Goal: Transaction & Acquisition: Book appointment/travel/reservation

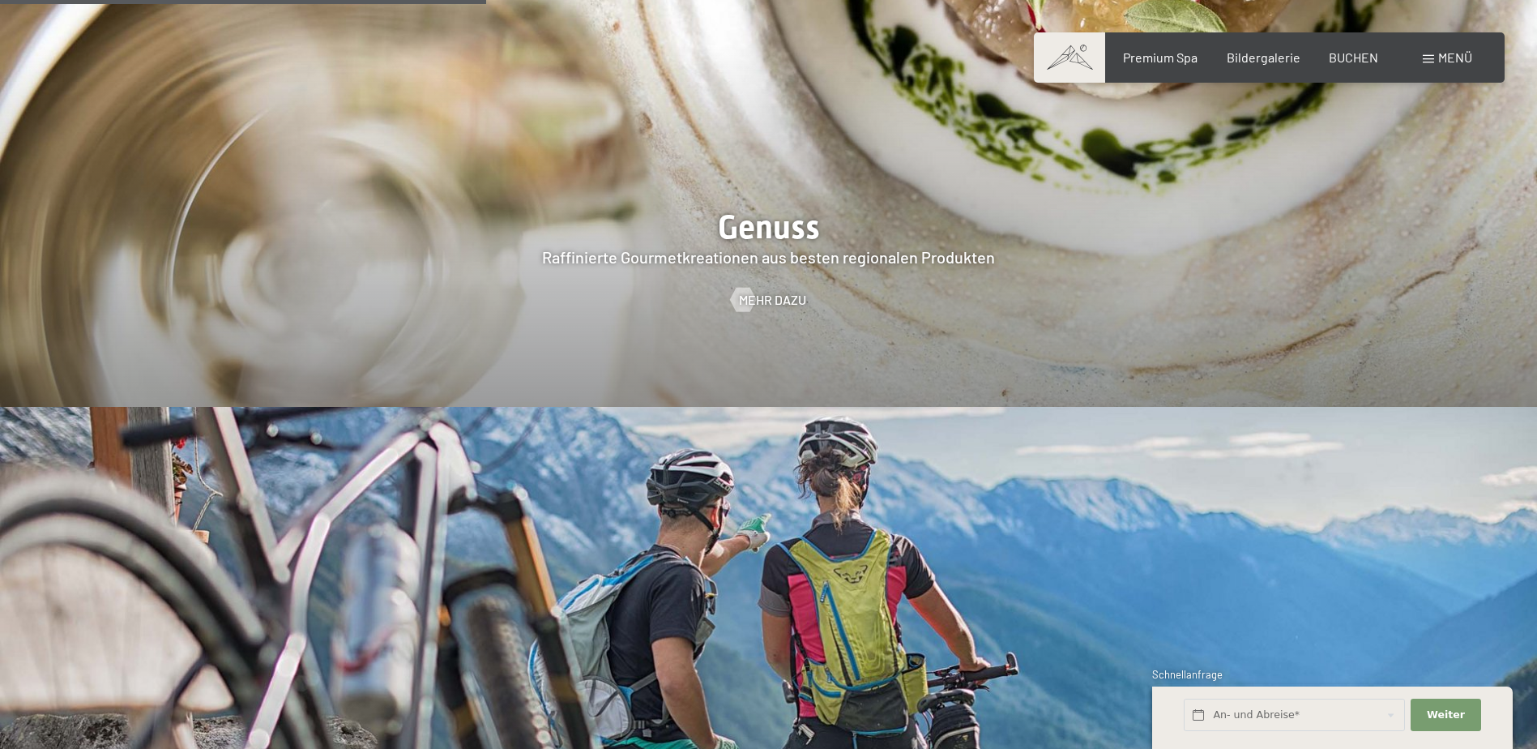
scroll to position [3161, 0]
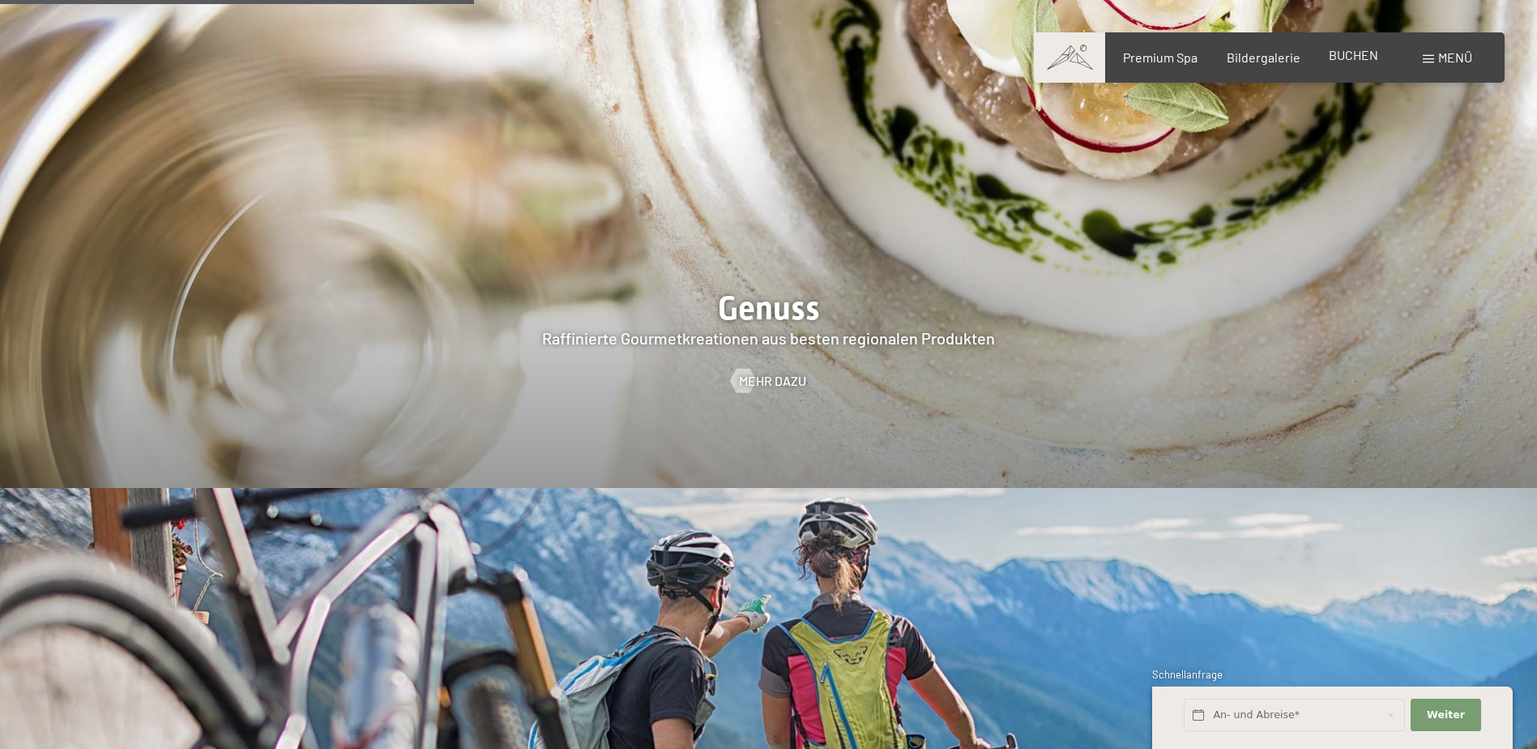
click at [1362, 57] on span "BUCHEN" at bounding box center [1353, 54] width 49 height 15
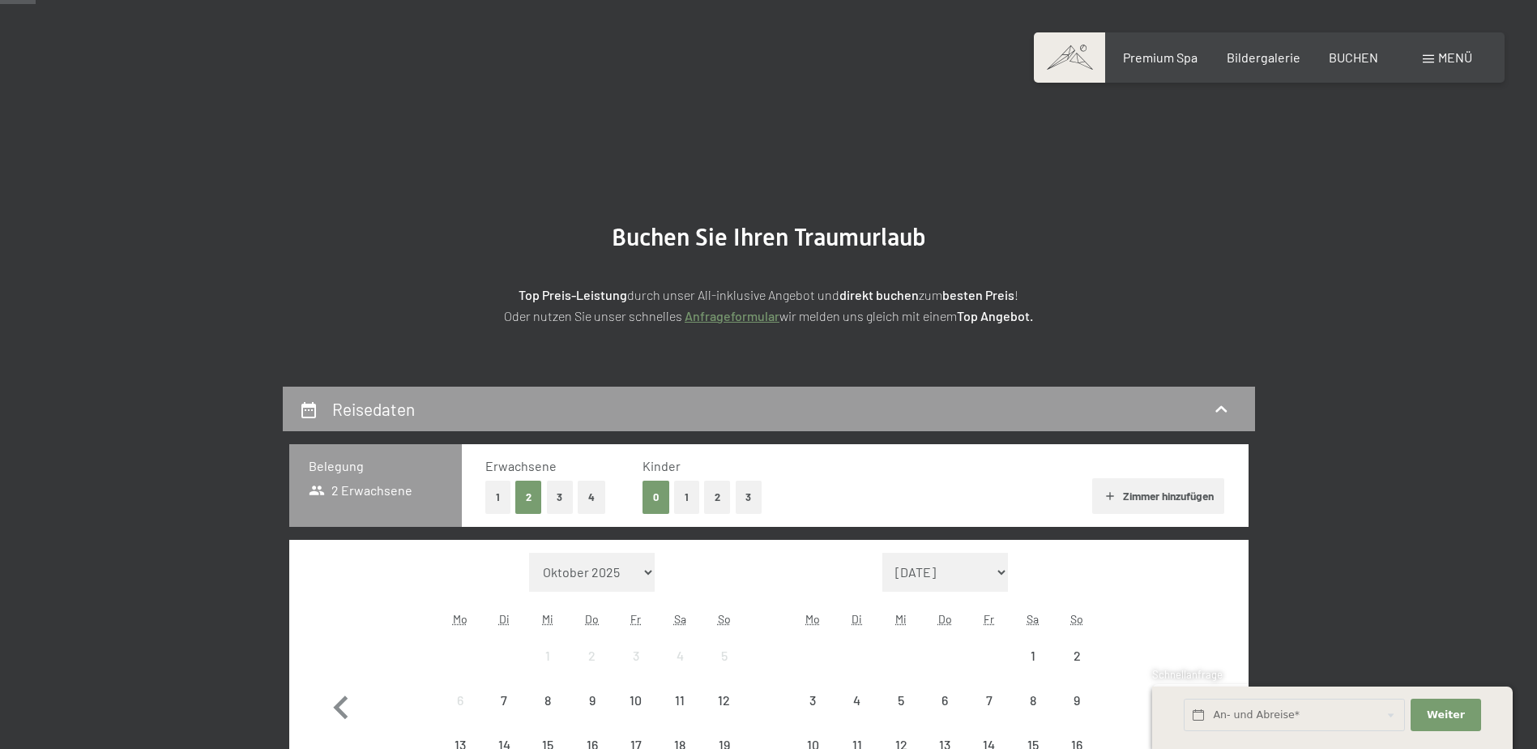
scroll to position [324, 0]
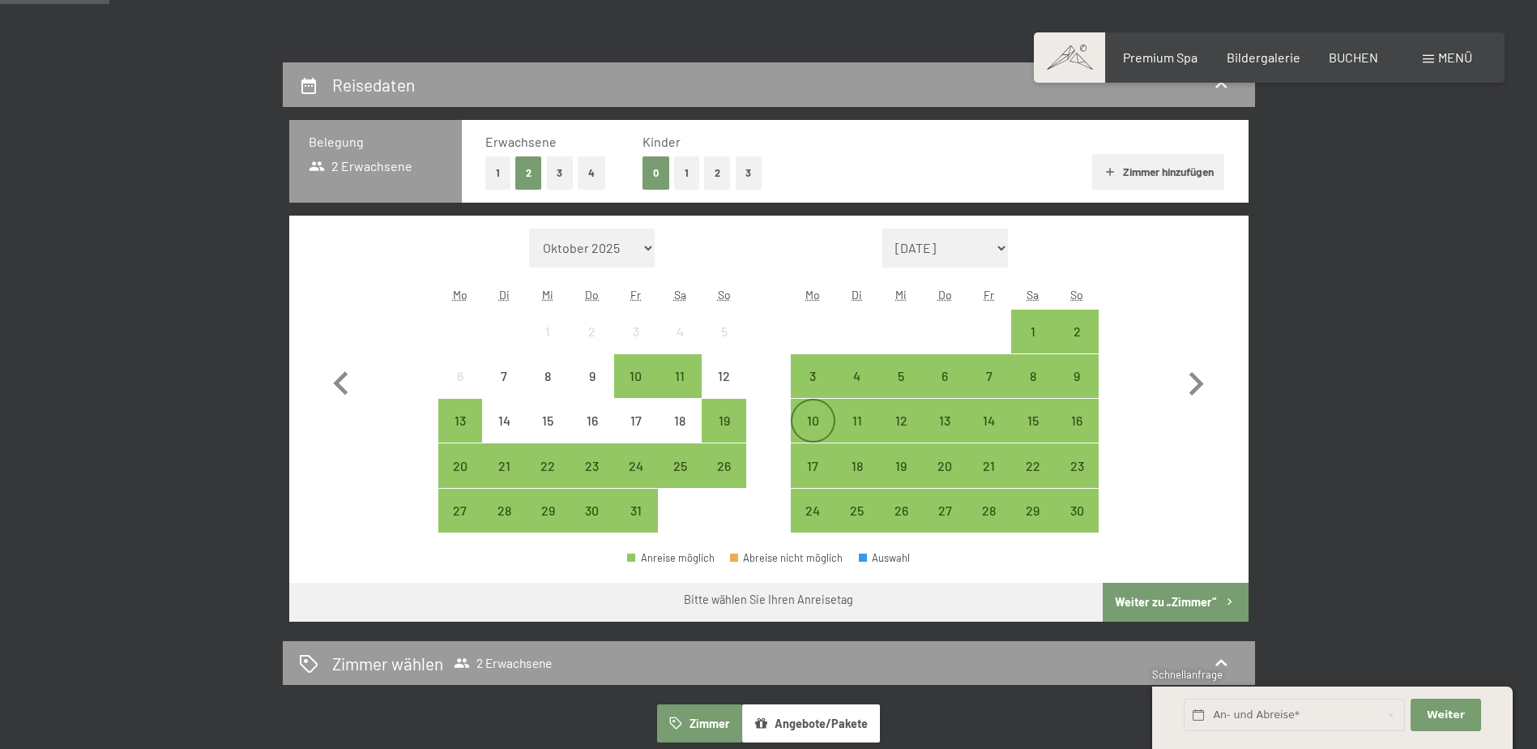
click at [815, 430] on div "10" at bounding box center [813, 434] width 41 height 41
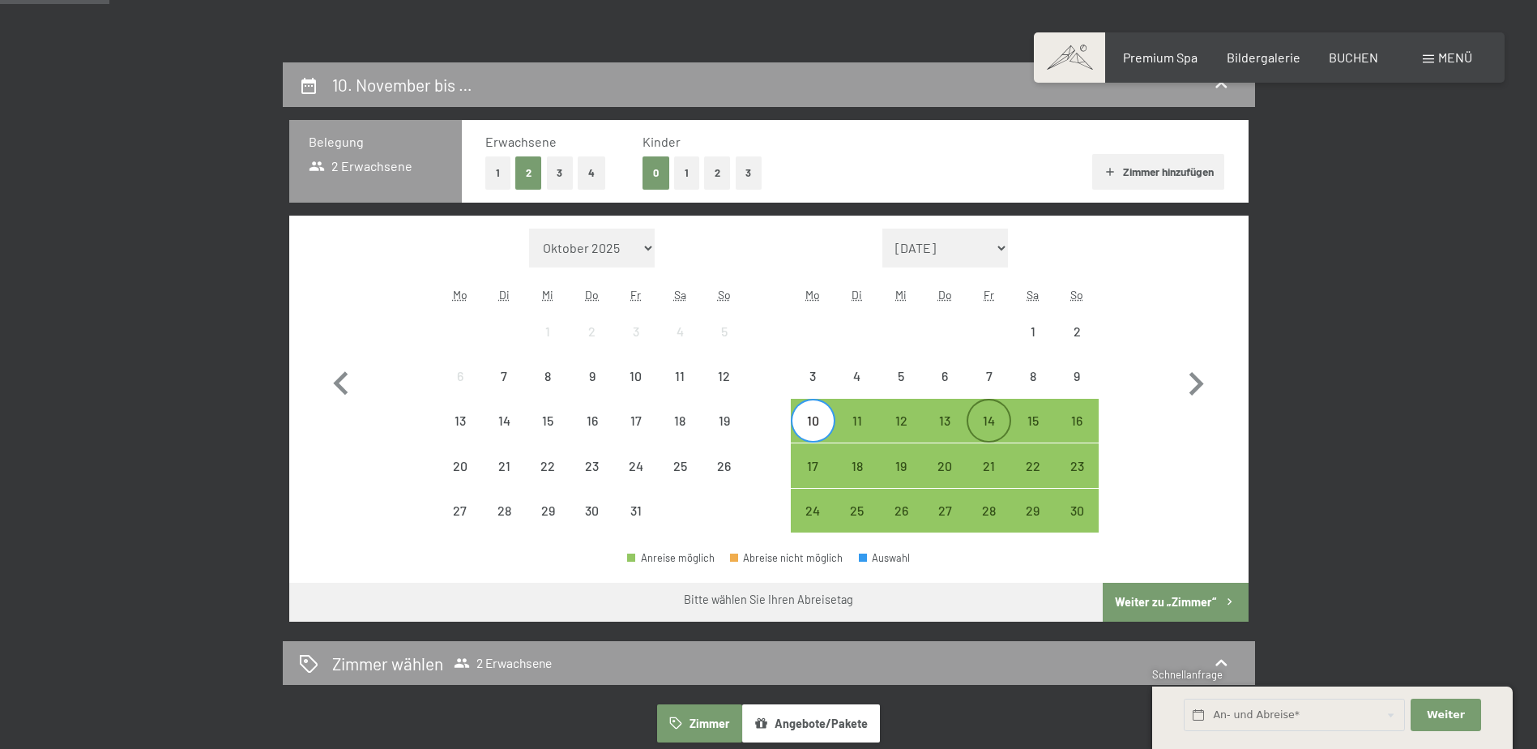
click at [987, 422] on div "14" at bounding box center [989, 434] width 41 height 41
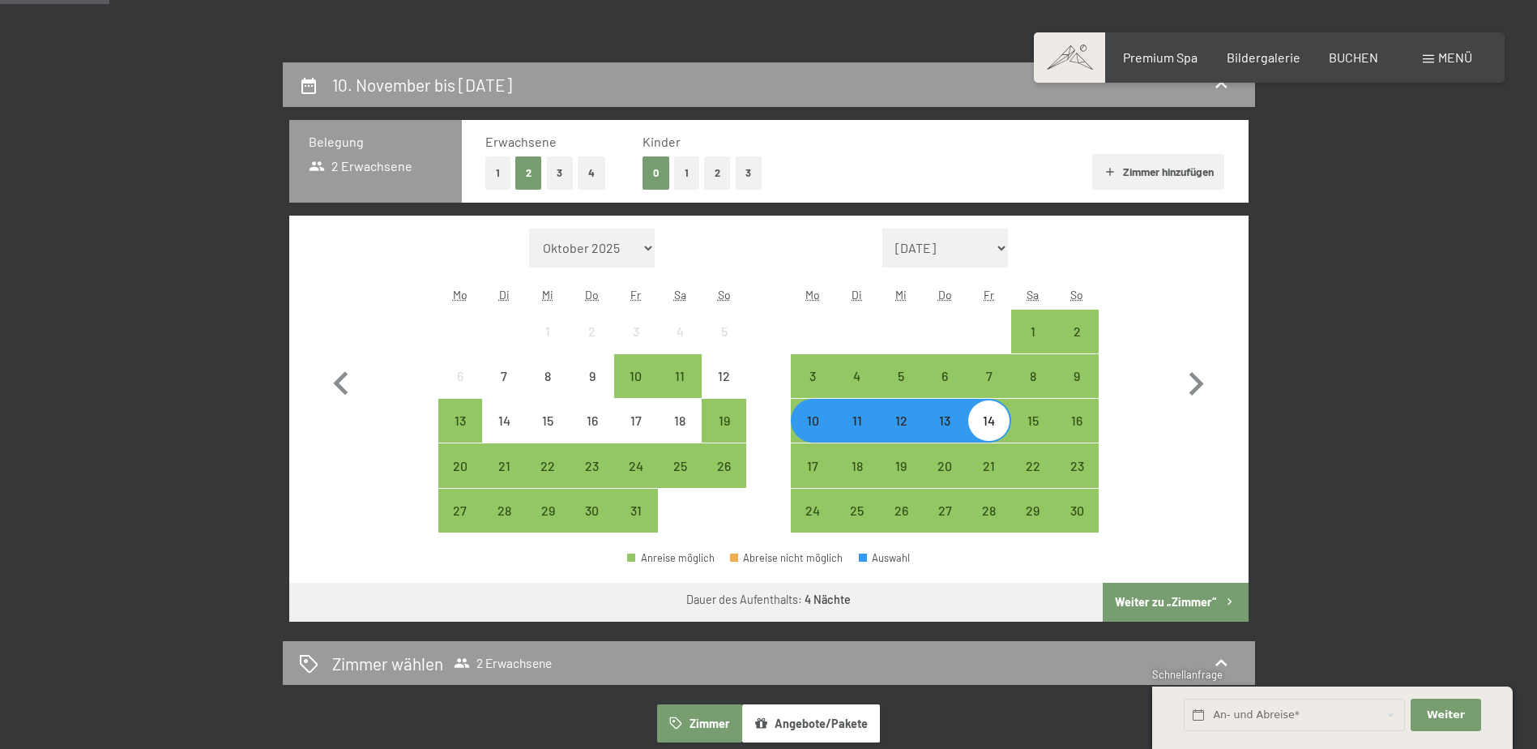
click at [1164, 608] on button "Weiter zu „Zimmer“" at bounding box center [1175, 602] width 145 height 39
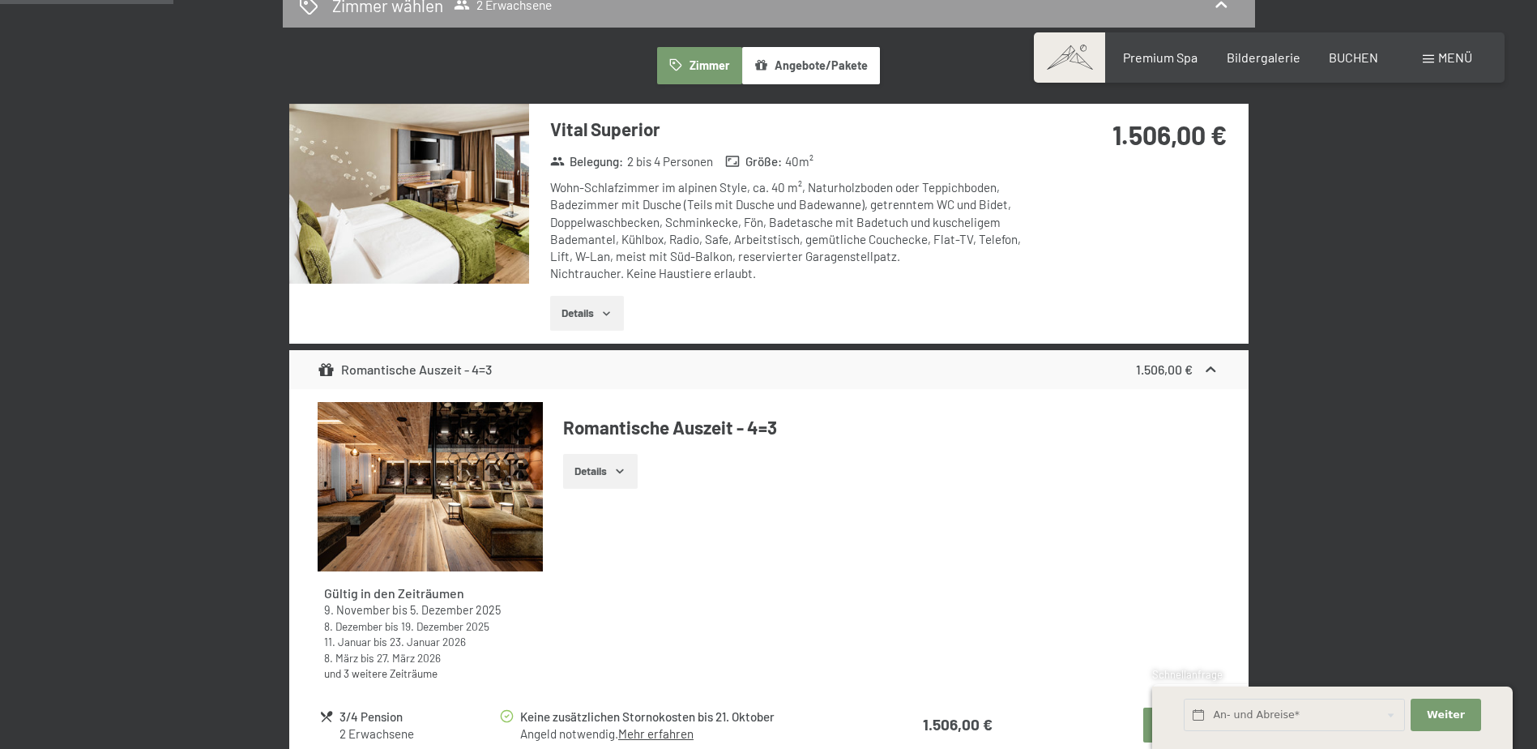
scroll to position [387, 0]
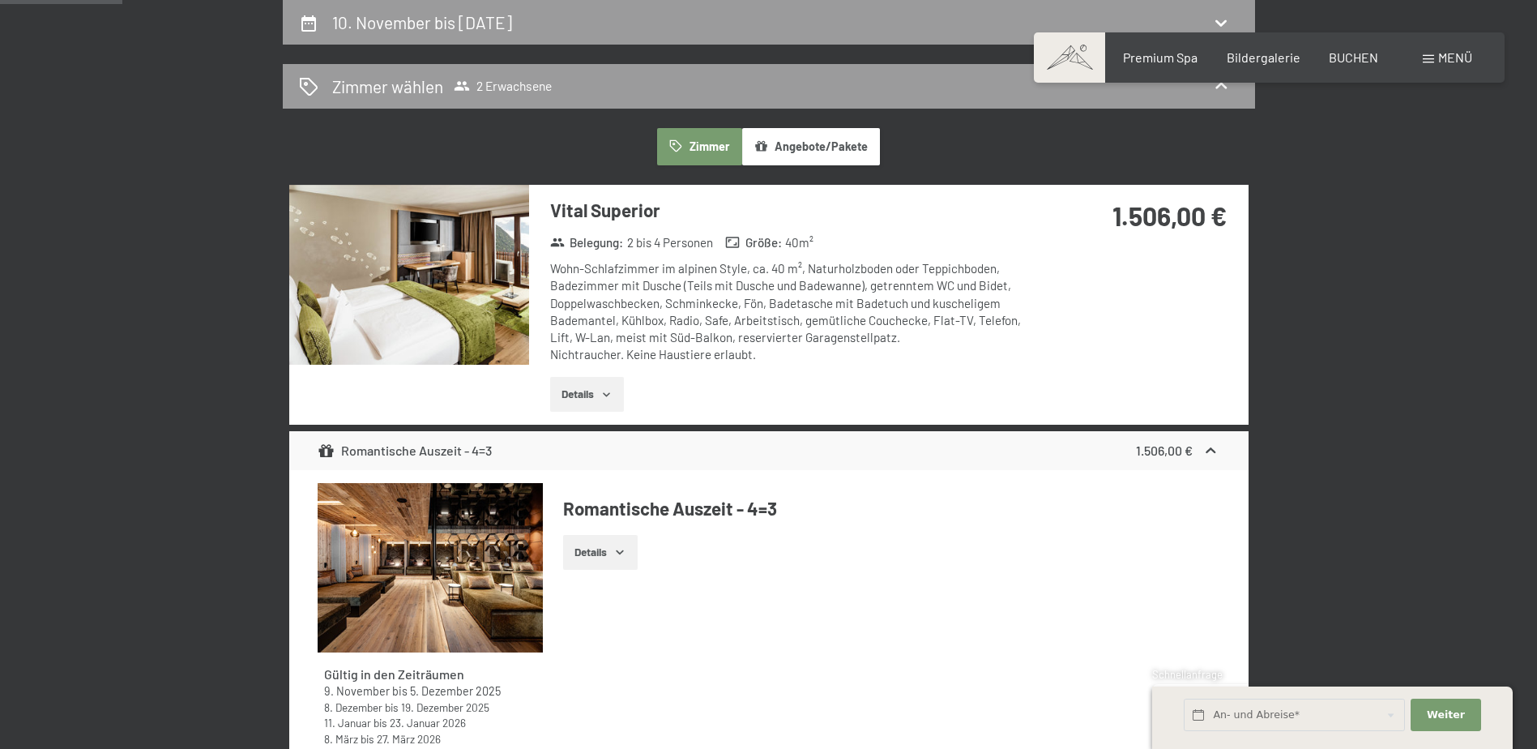
click at [454, 279] on img at bounding box center [409, 275] width 240 height 180
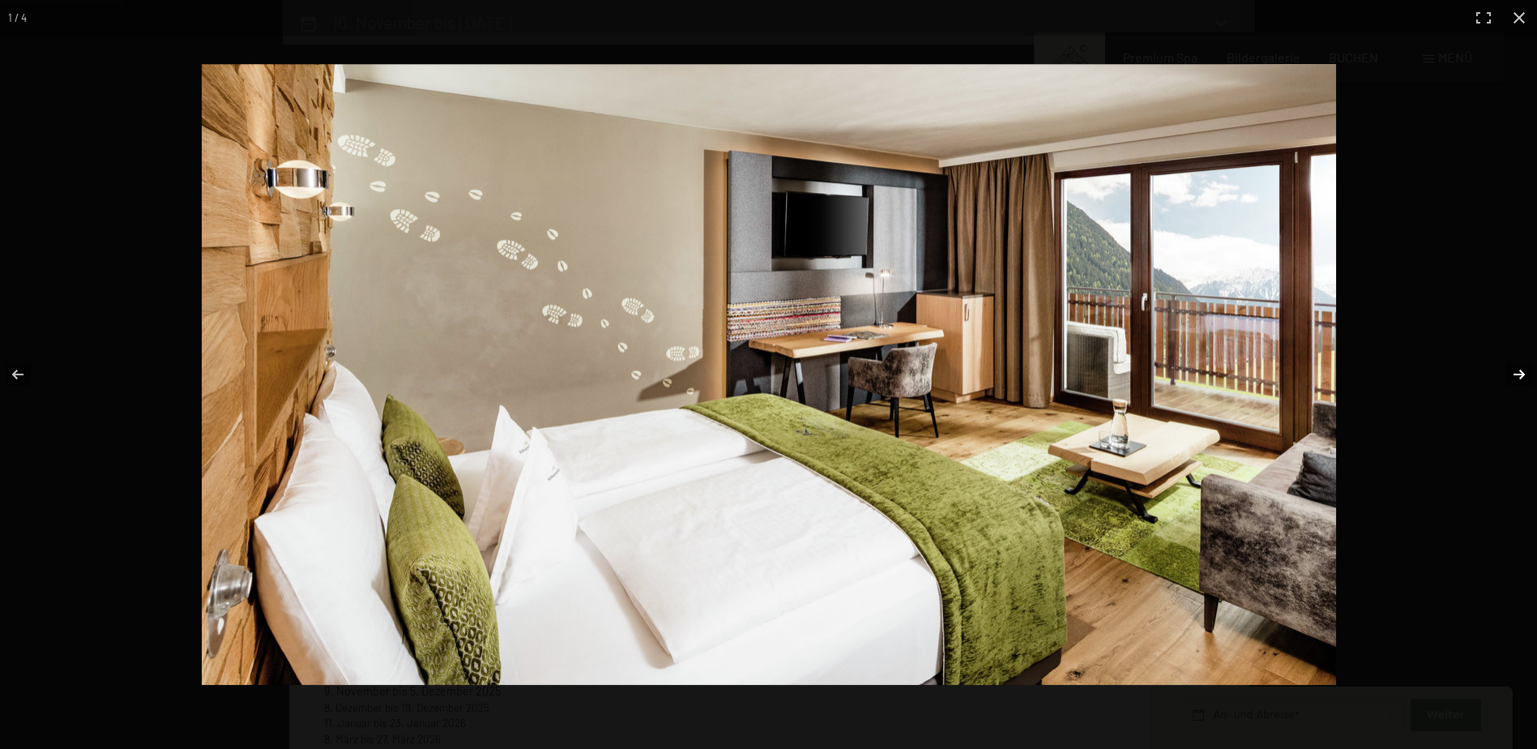
click at [1517, 373] on button "button" at bounding box center [1509, 374] width 57 height 81
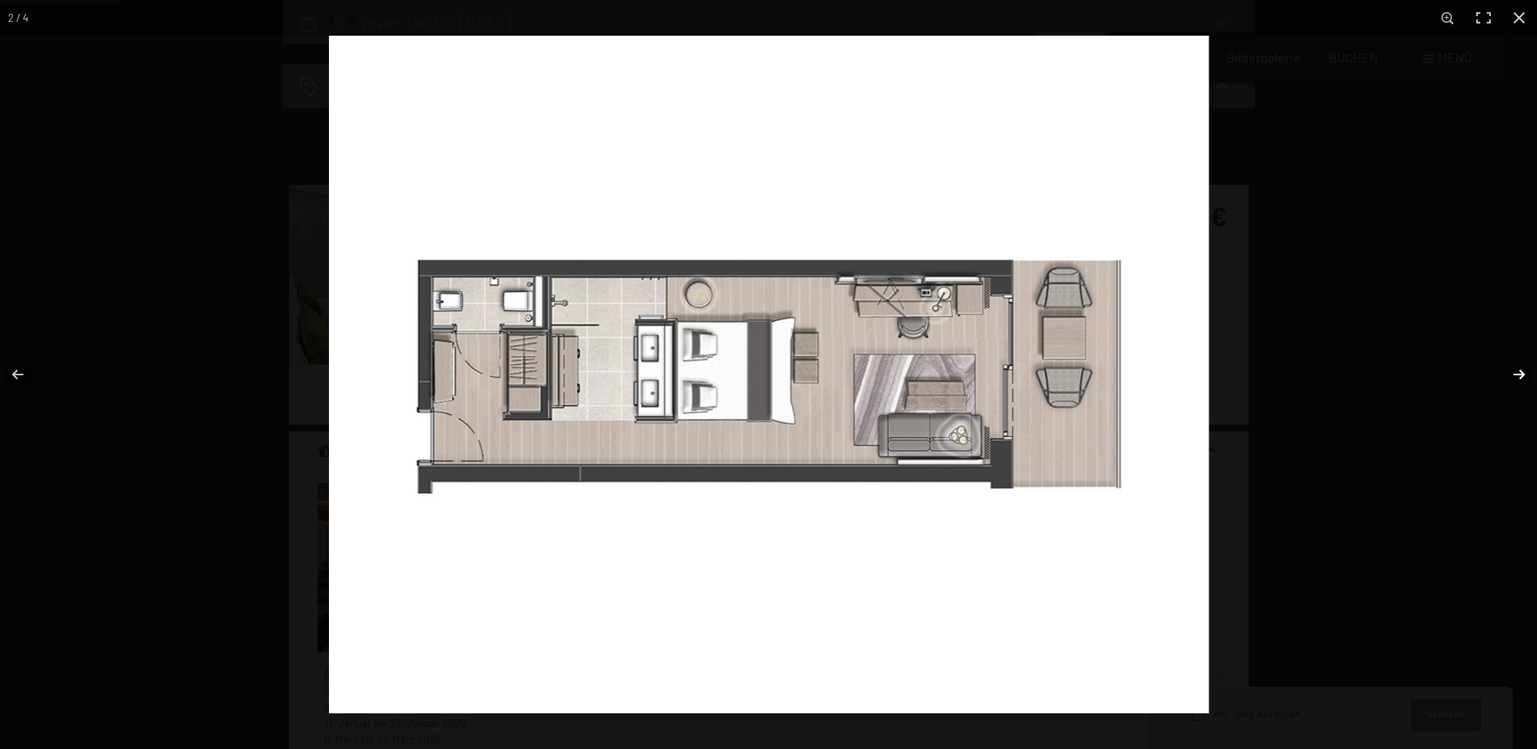
click at [1517, 373] on button "button" at bounding box center [1509, 374] width 57 height 81
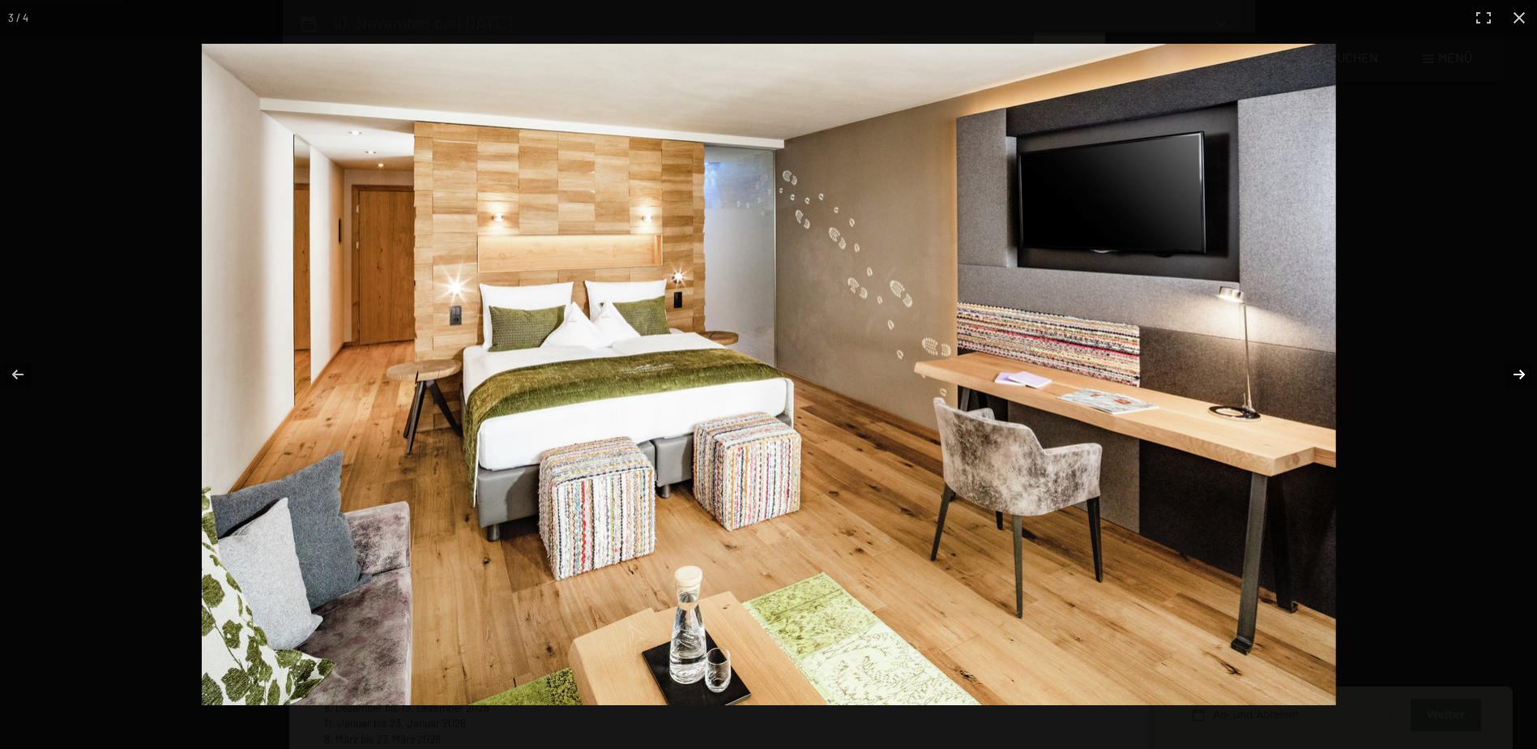
click at [1517, 373] on button "button" at bounding box center [1509, 374] width 57 height 81
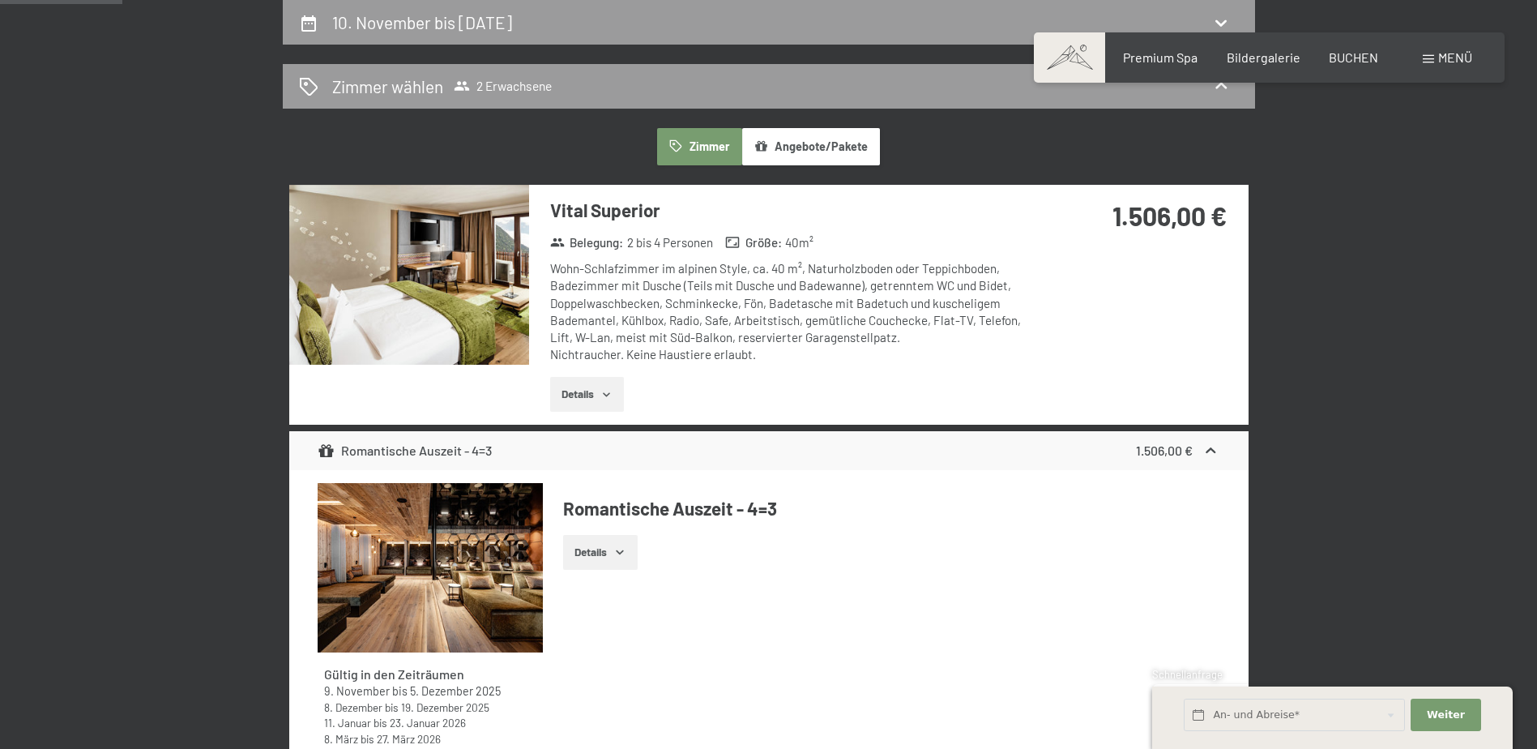
click at [0, 0] on button "button" at bounding box center [0, 0] width 0 height 0
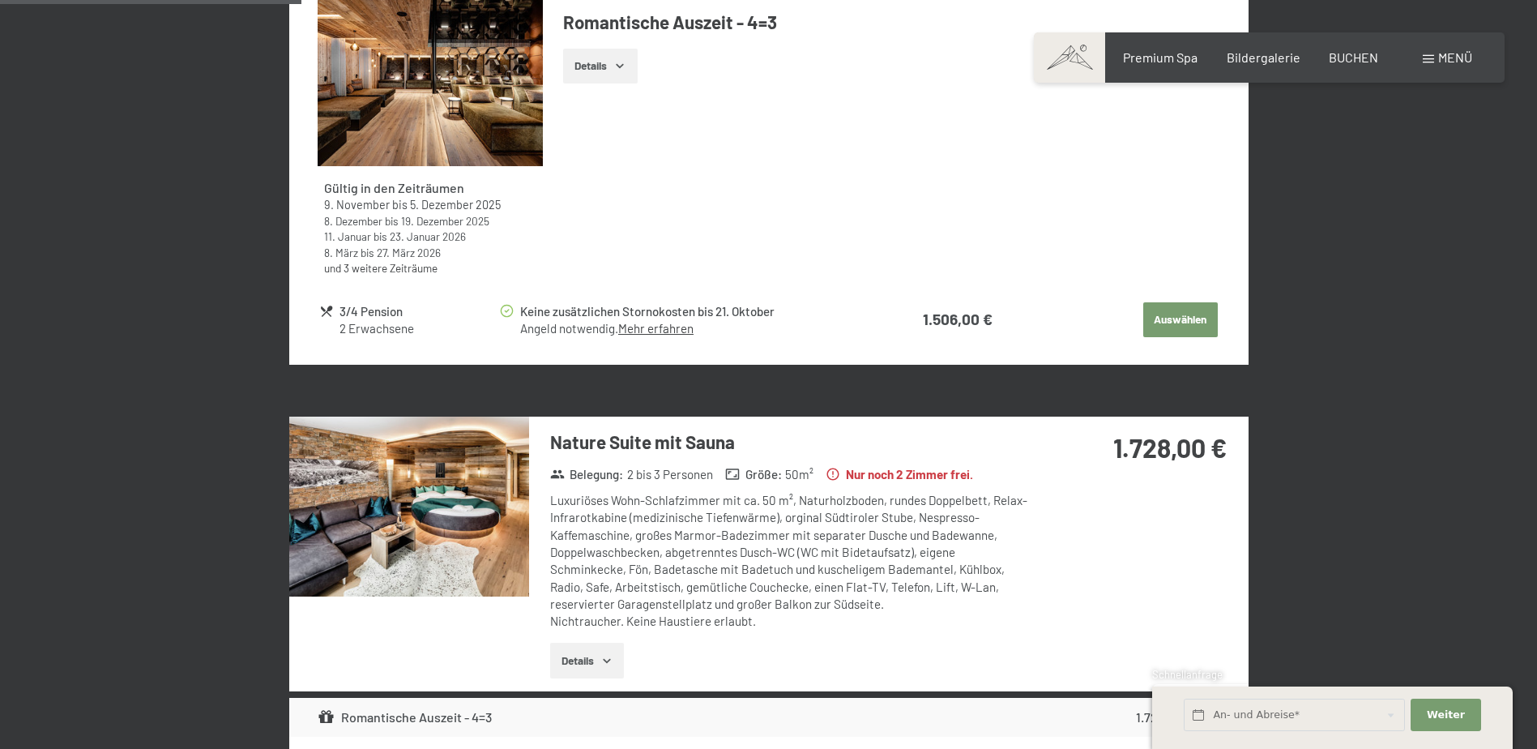
scroll to position [954, 0]
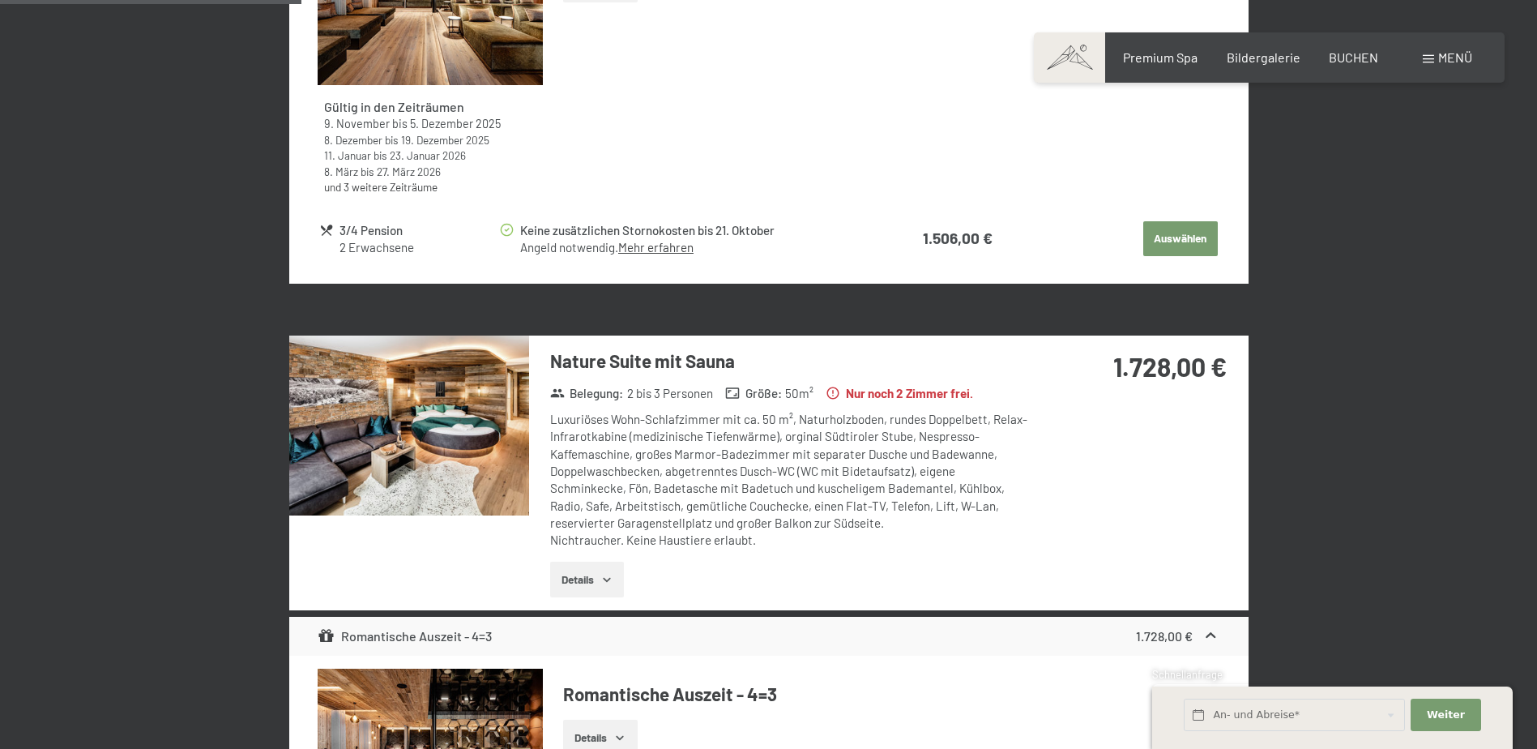
click at [439, 433] on img at bounding box center [409, 426] width 240 height 180
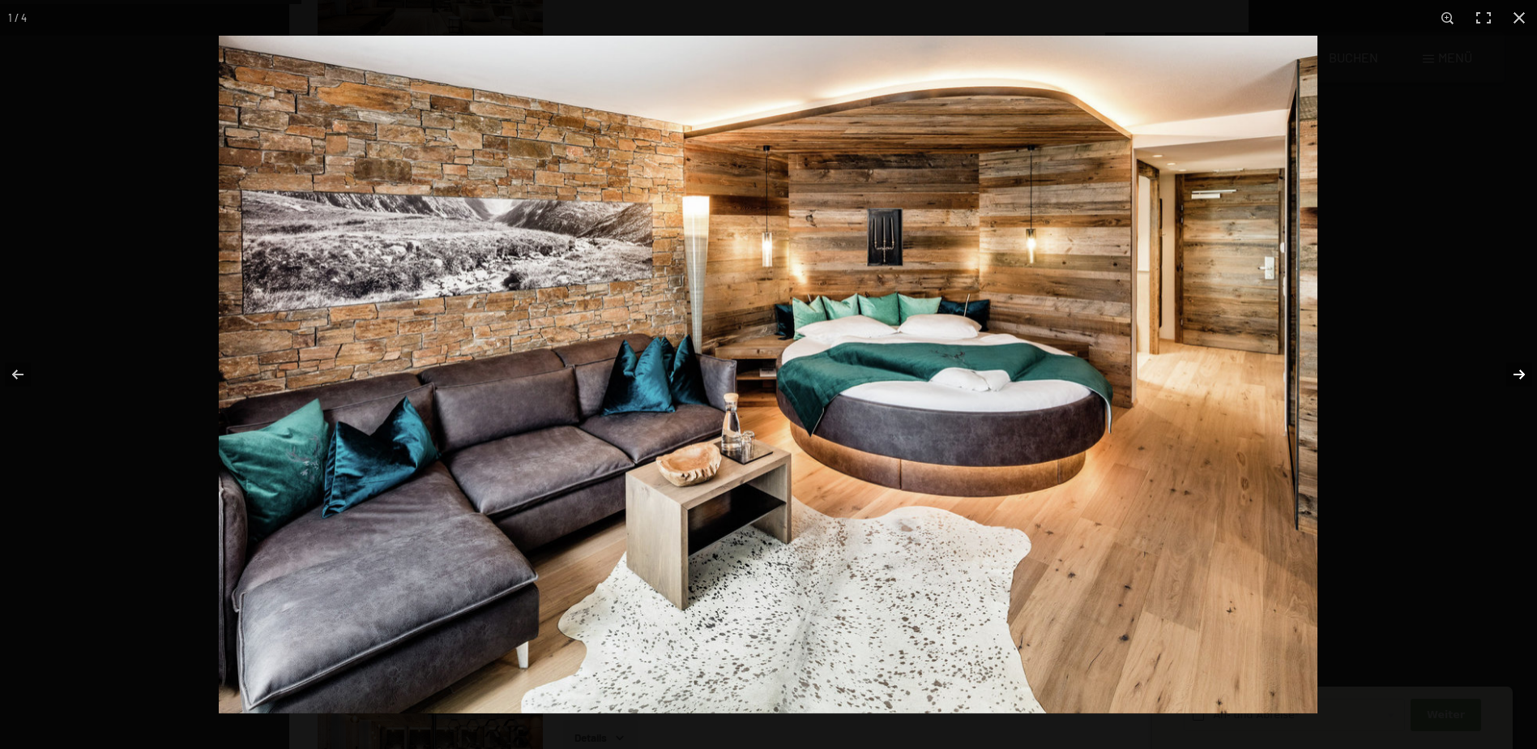
click at [1516, 370] on button "button" at bounding box center [1509, 374] width 57 height 81
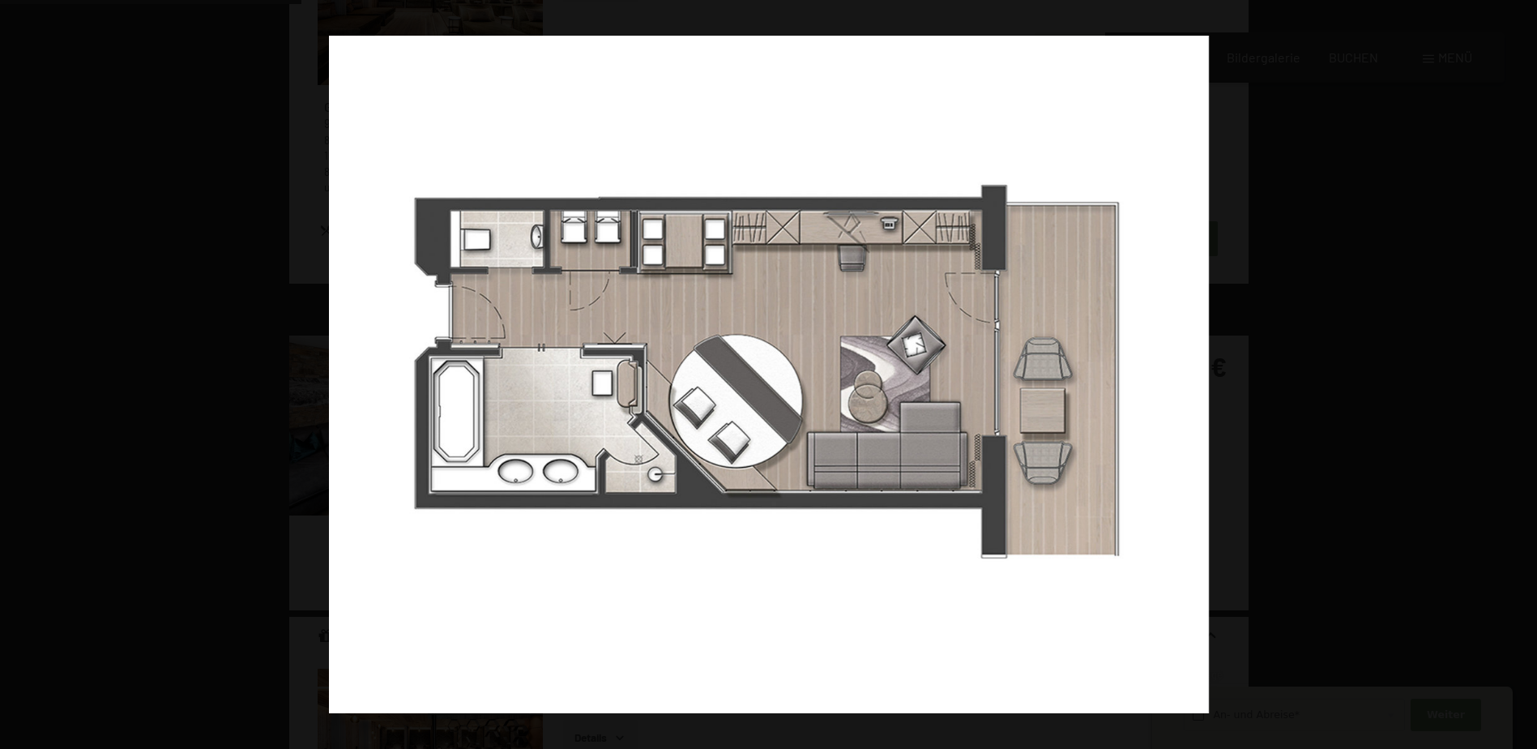
click at [1513, 376] on button "button" at bounding box center [1509, 374] width 57 height 81
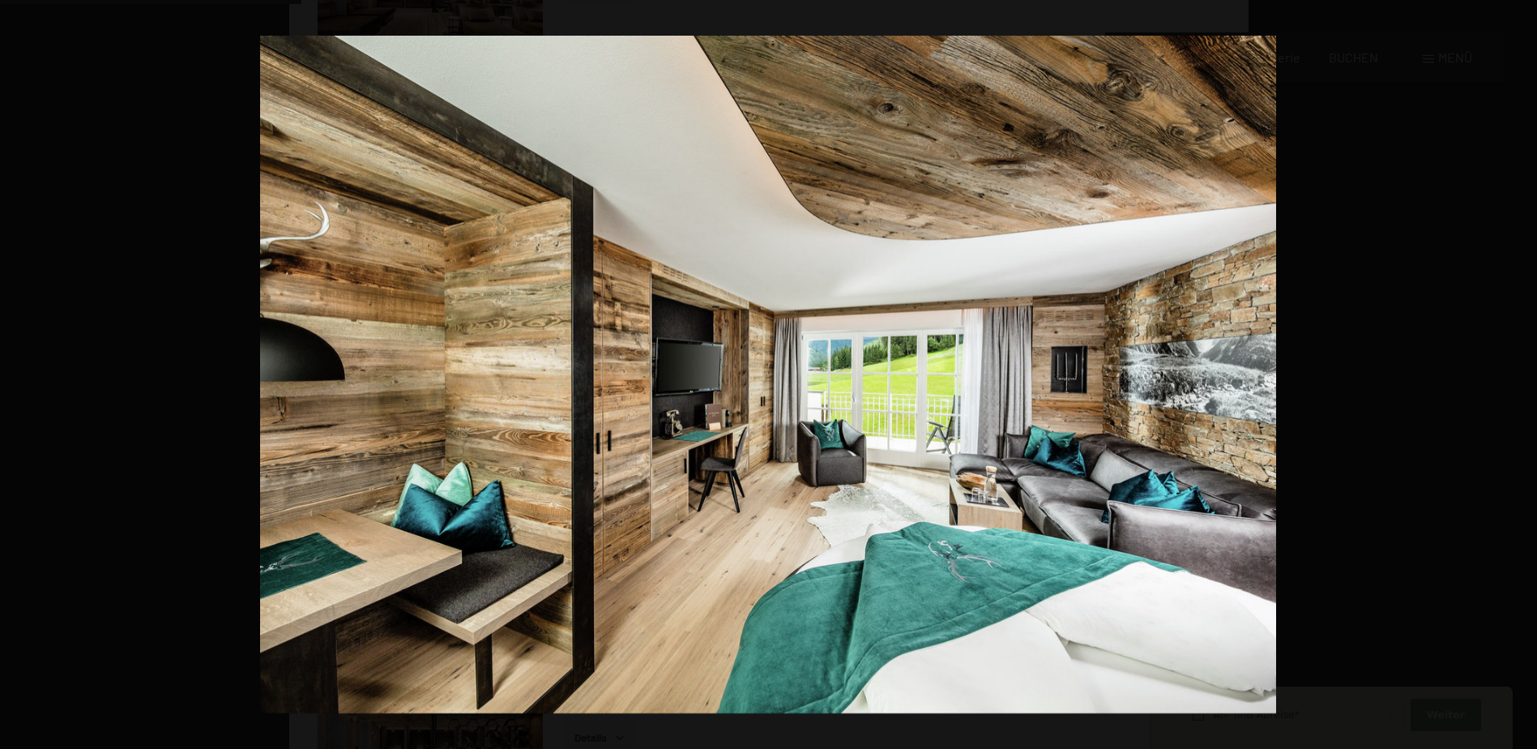
click at [1513, 376] on button "button" at bounding box center [1509, 374] width 57 height 81
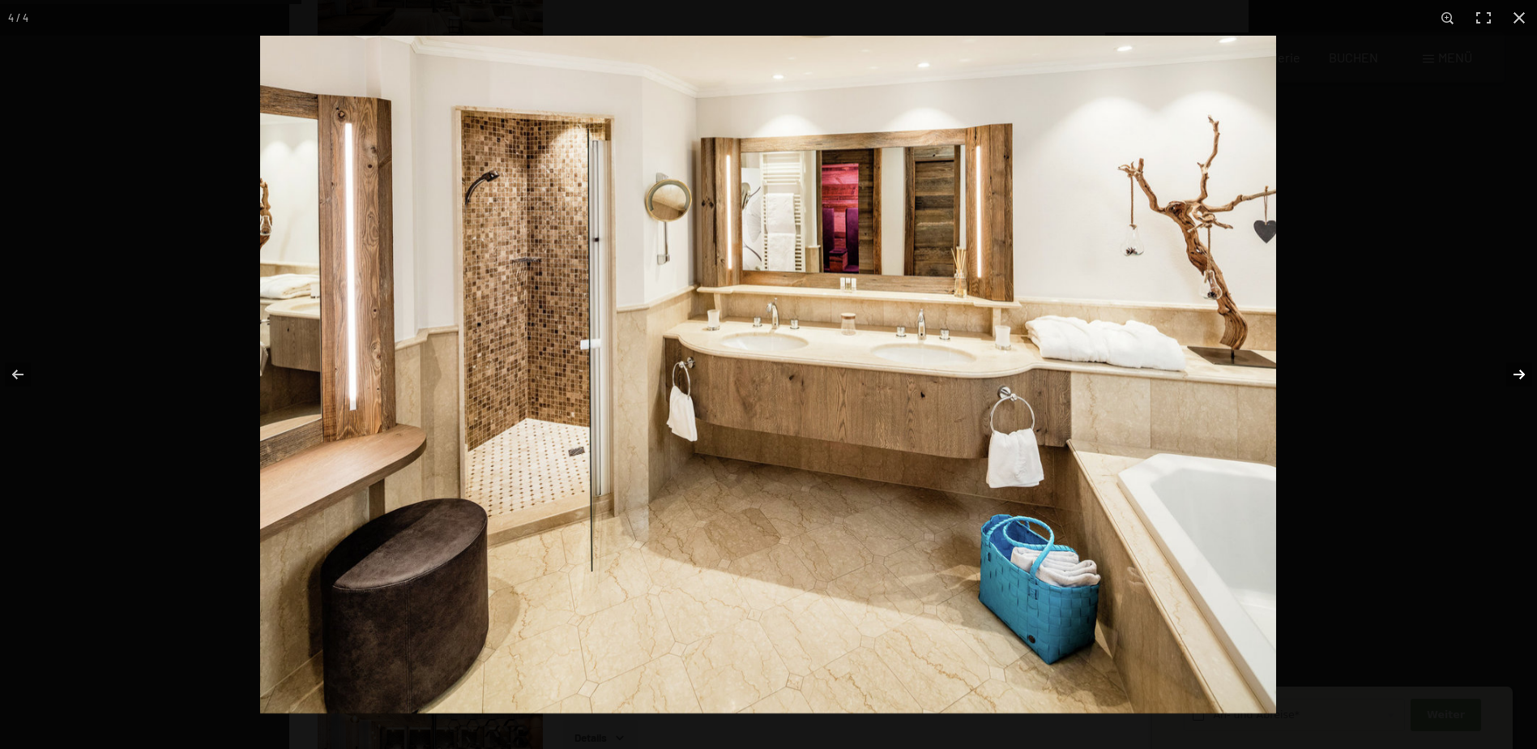
click at [1517, 374] on button "button" at bounding box center [1509, 374] width 57 height 81
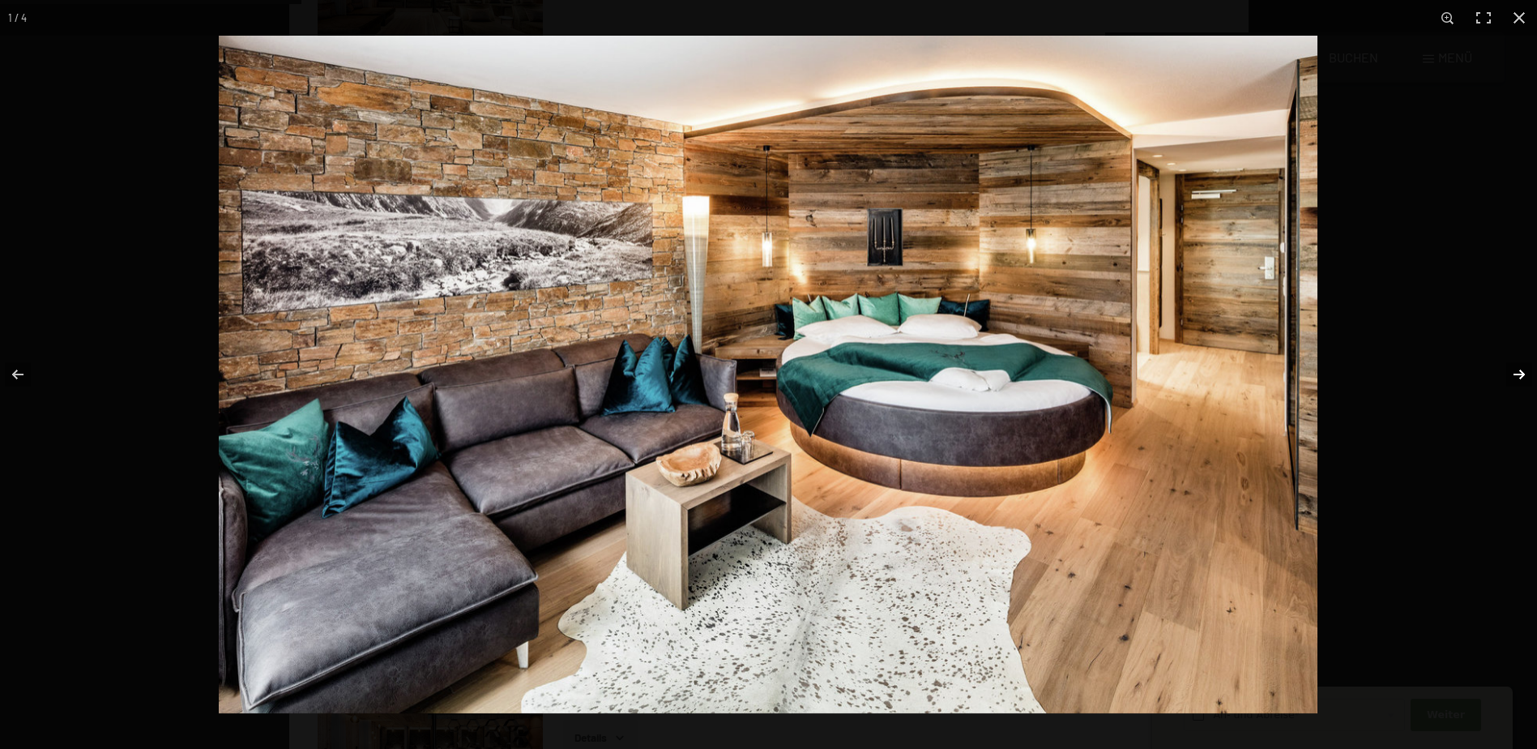
click at [1516, 369] on button "button" at bounding box center [1509, 374] width 57 height 81
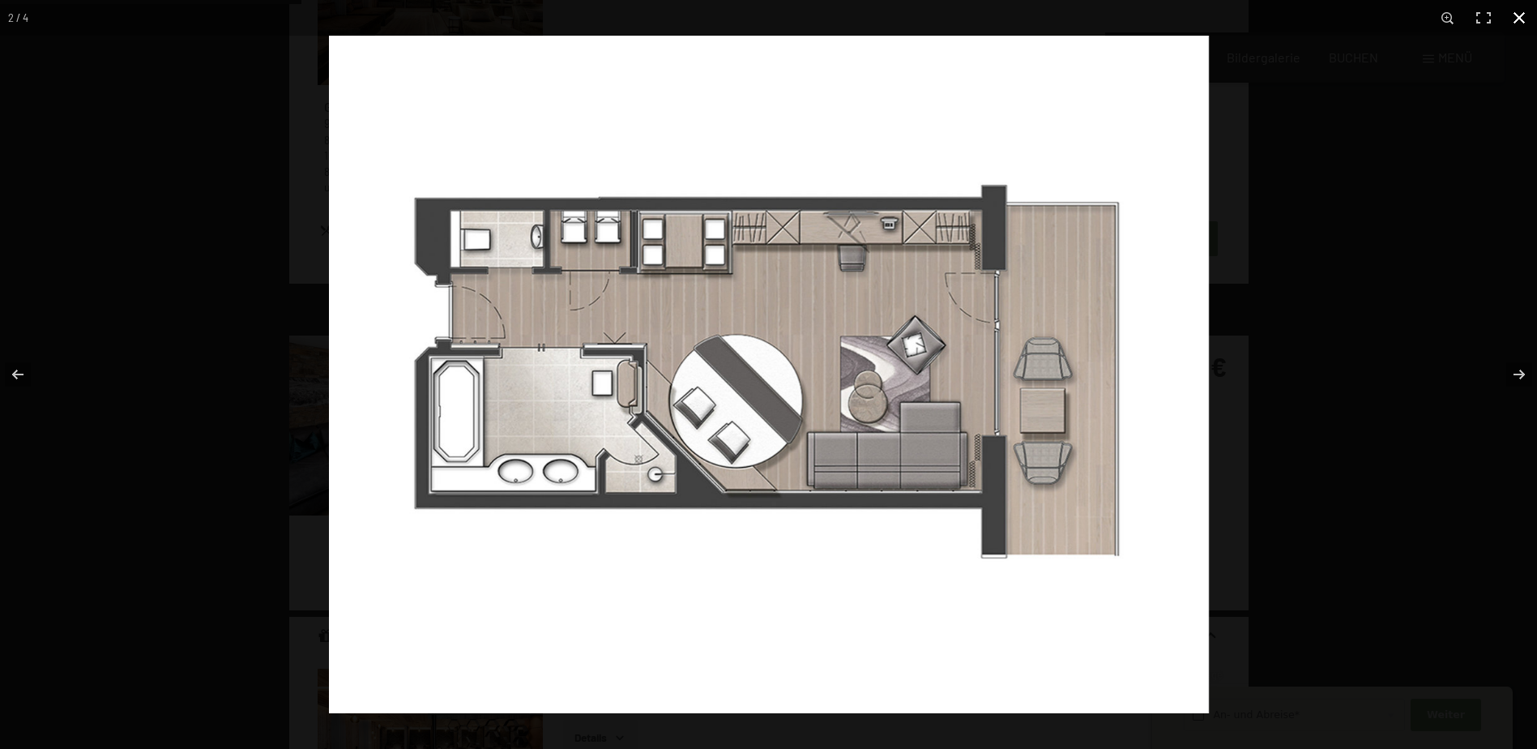
click at [1520, 19] on button "button" at bounding box center [1520, 18] width 36 height 36
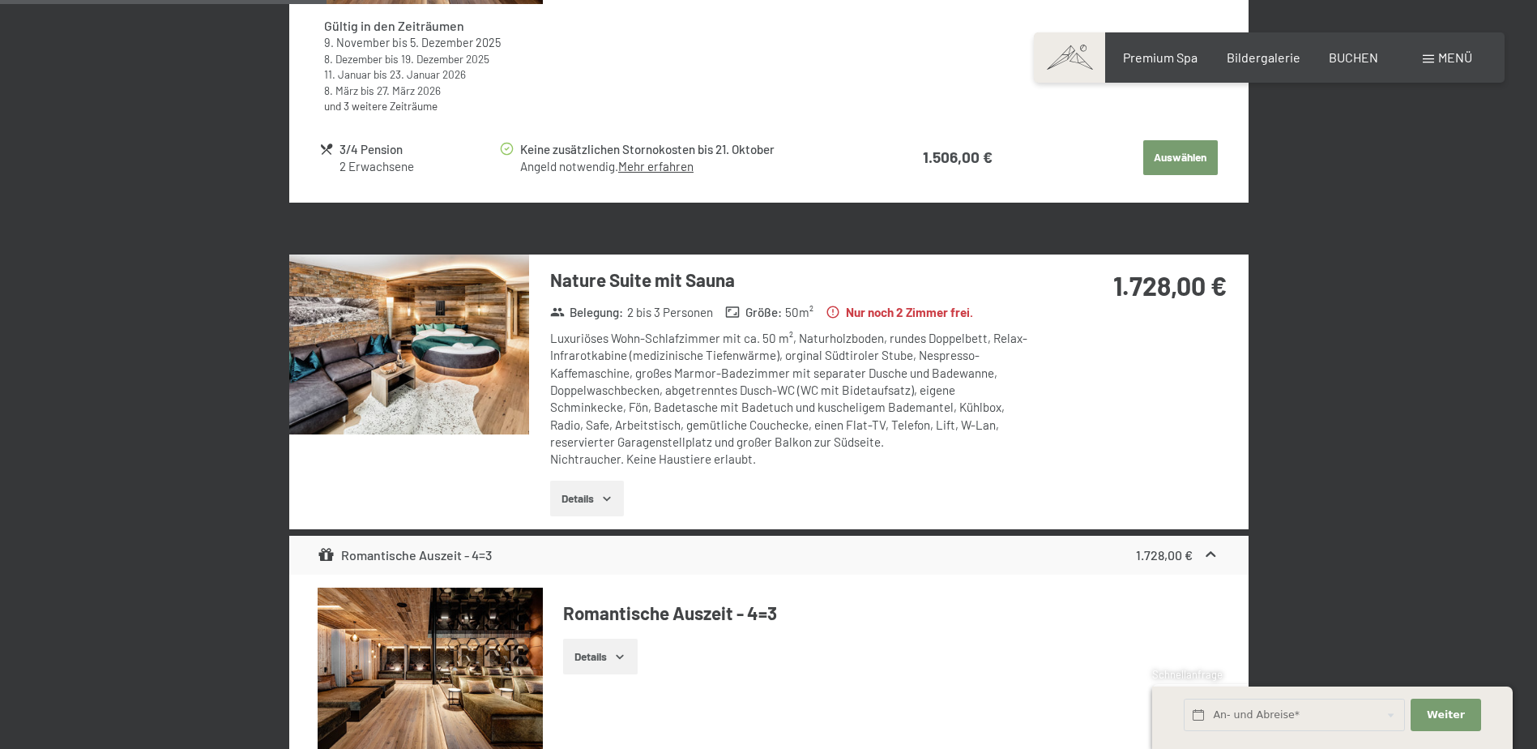
scroll to position [1116, 0]
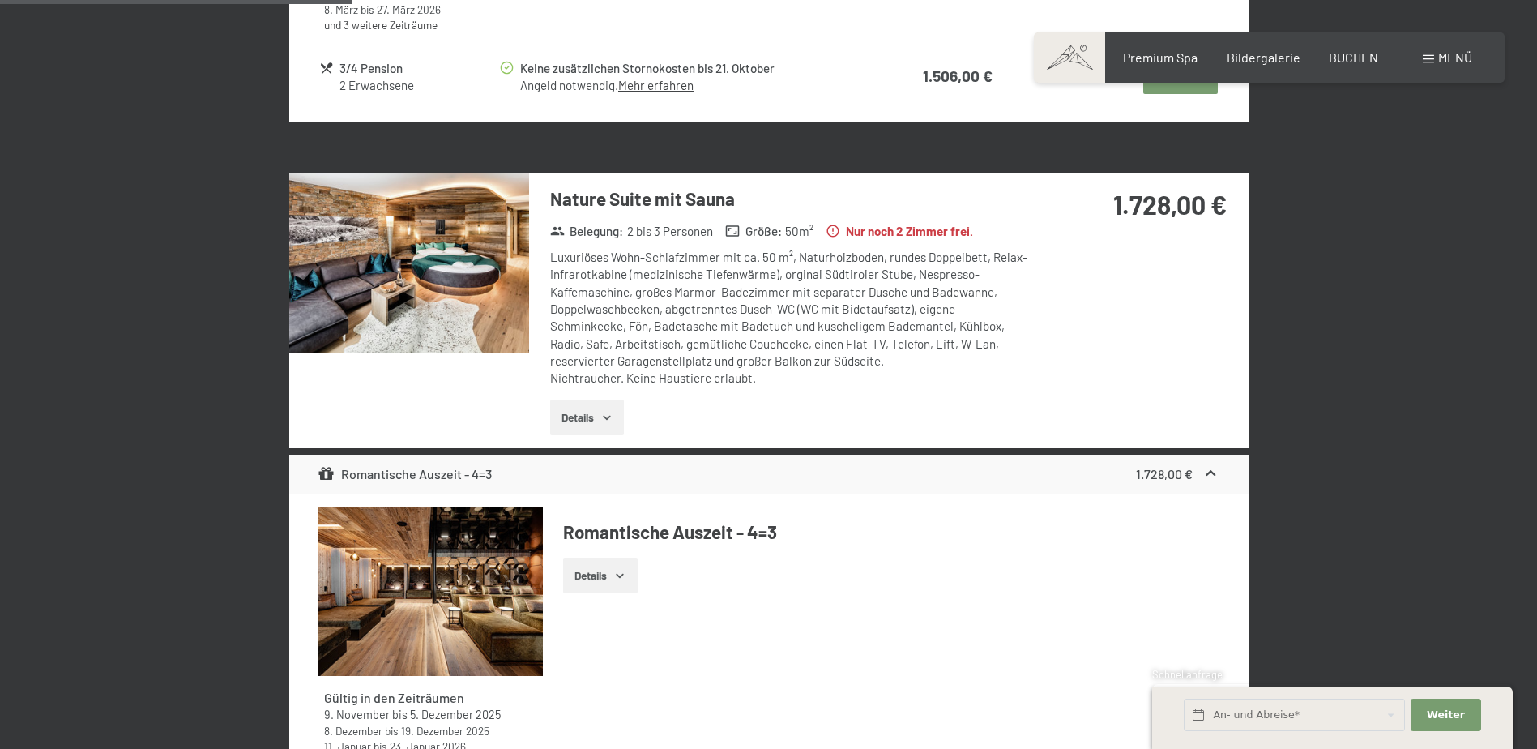
click at [592, 576] on button "Details" at bounding box center [600, 576] width 74 height 36
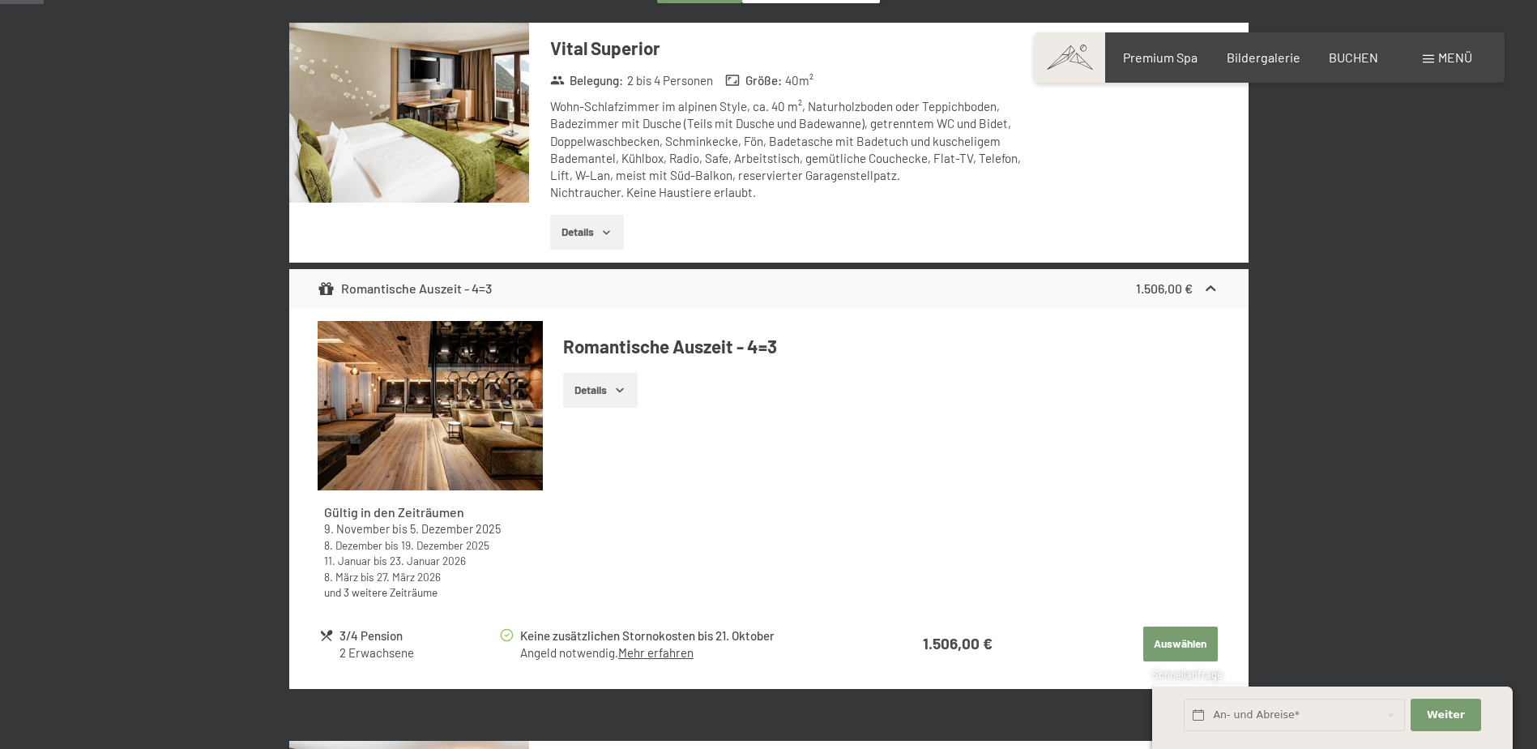
scroll to position [143, 0]
